Goal: Navigation & Orientation: Find specific page/section

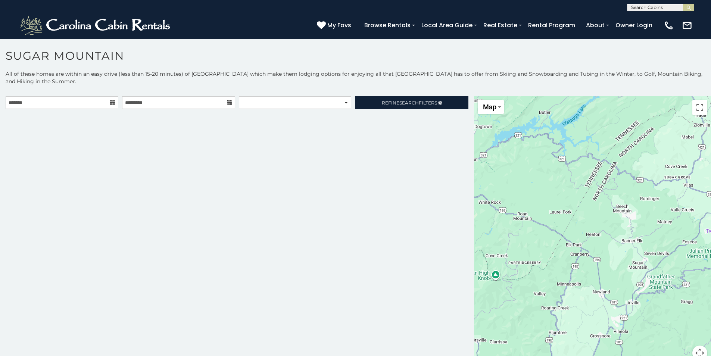
scroll to position [4, 0]
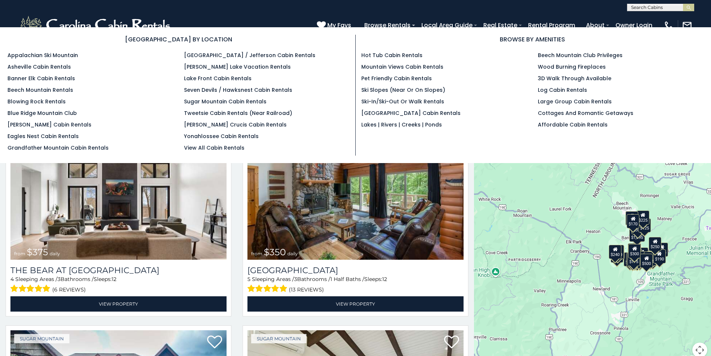
click at [402, 28] on section "BROWSE BY LOCATION Appalachian Ski Mountain Asheville Cabin Rentals Banner Elk …" at bounding box center [355, 95] width 711 height 136
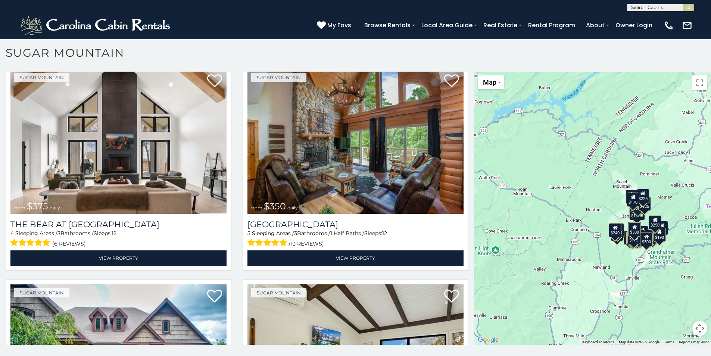
scroll to position [37, 0]
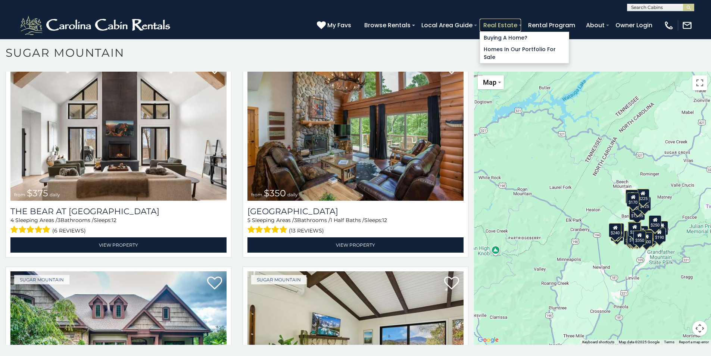
click at [487, 24] on link "Real Estate" at bounding box center [500, 25] width 41 height 13
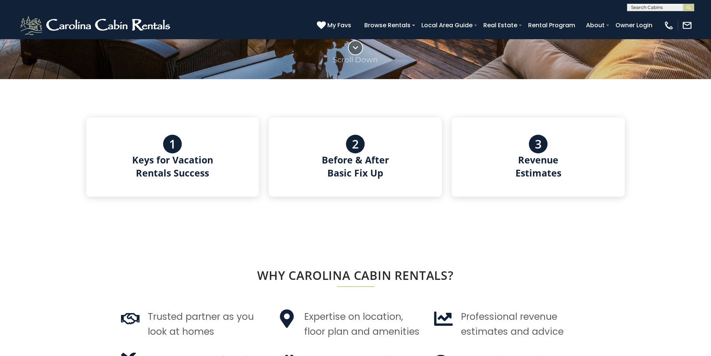
scroll to position [336, 0]
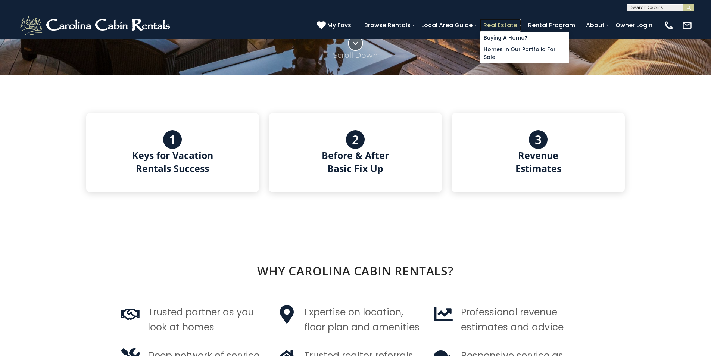
click at [519, 24] on link "Real Estate" at bounding box center [500, 25] width 41 height 13
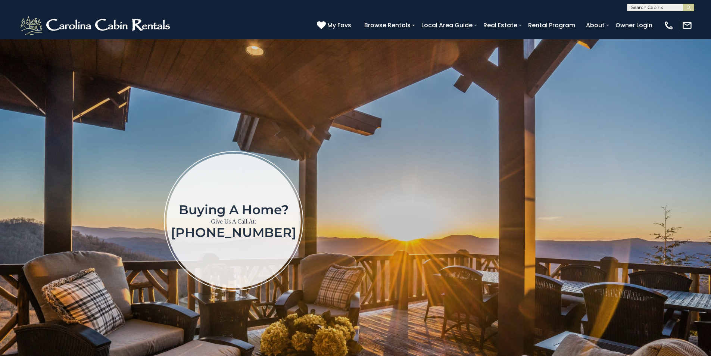
scroll to position [37, 0]
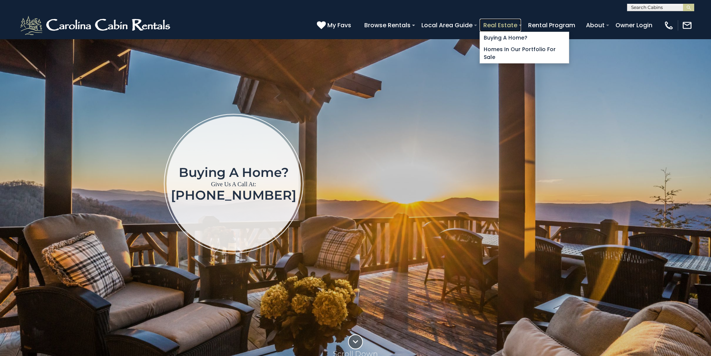
click at [507, 27] on link "Real Estate" at bounding box center [500, 25] width 41 height 13
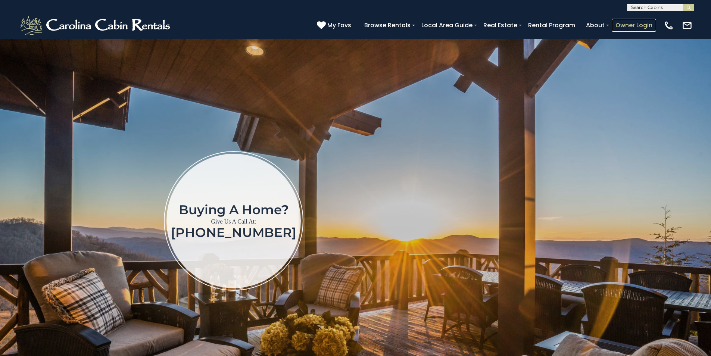
click at [640, 29] on link "Owner Login" at bounding box center [634, 25] width 44 height 13
